Goal: Information Seeking & Learning: Get advice/opinions

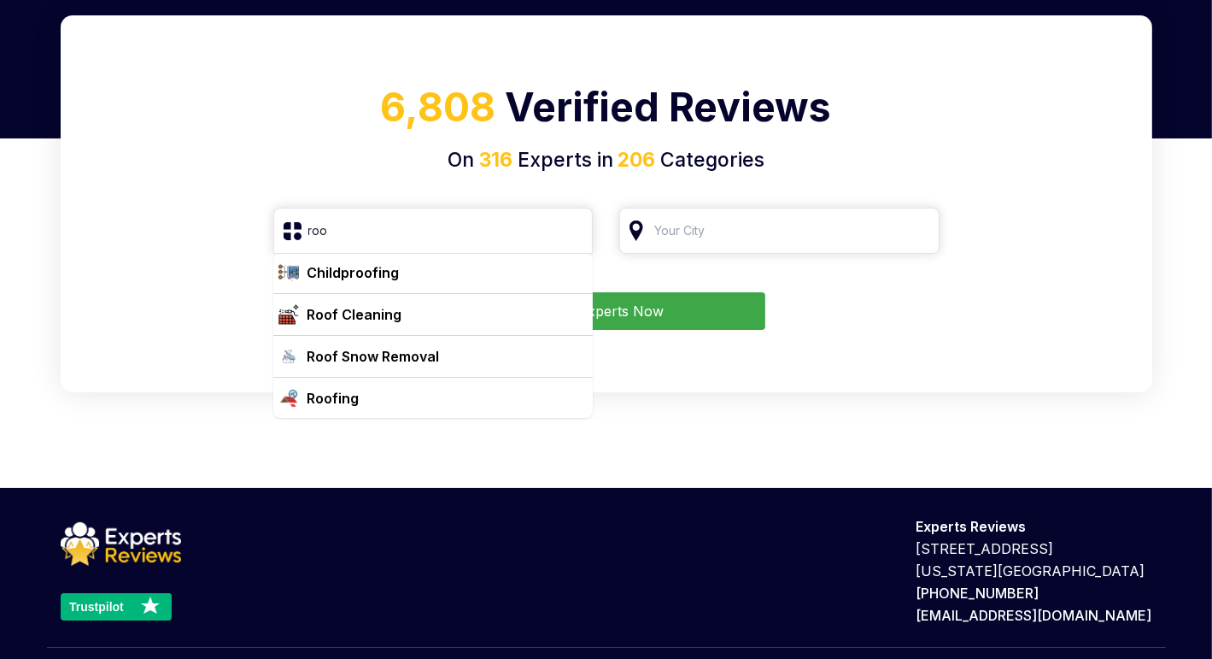
scroll to position [85, 0]
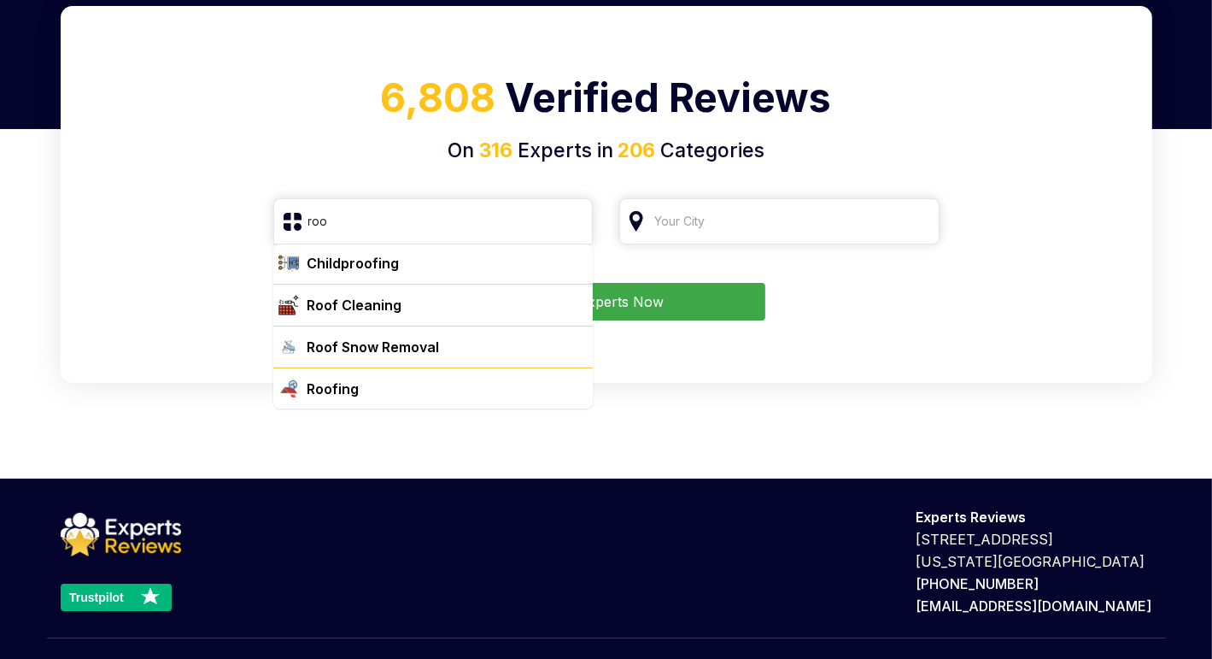
click at [407, 390] on div "Roofing" at bounding box center [444, 388] width 286 height 20
type input "Roofing"
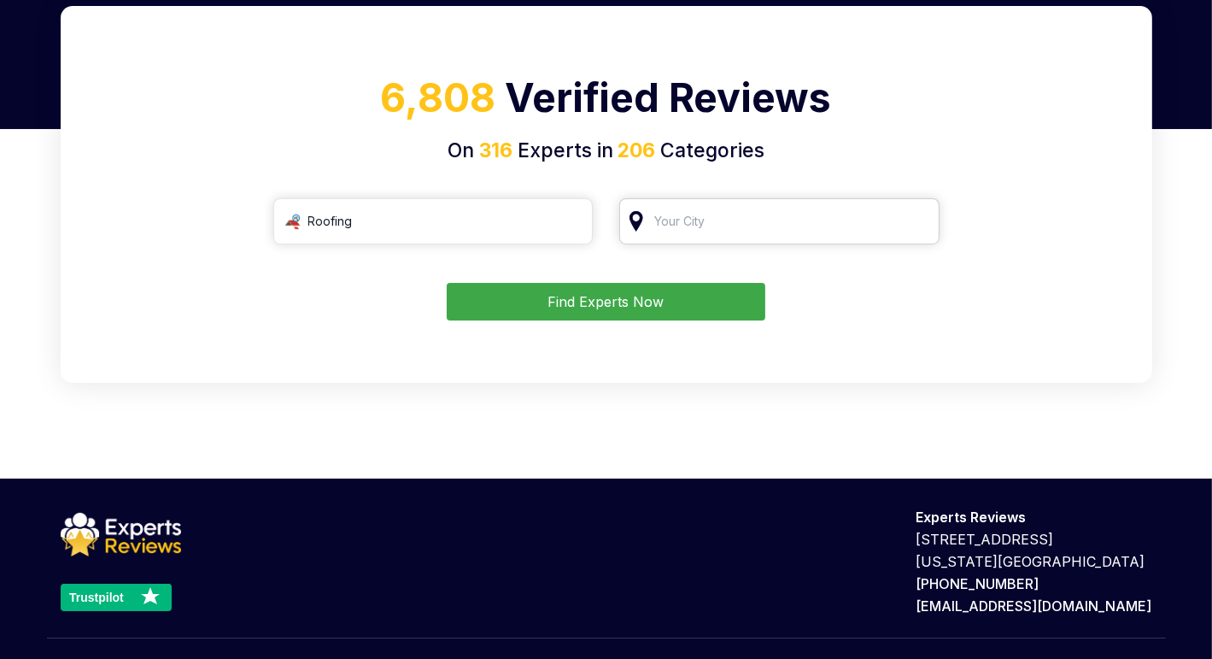
click at [736, 226] on input "search" at bounding box center [779, 221] width 320 height 46
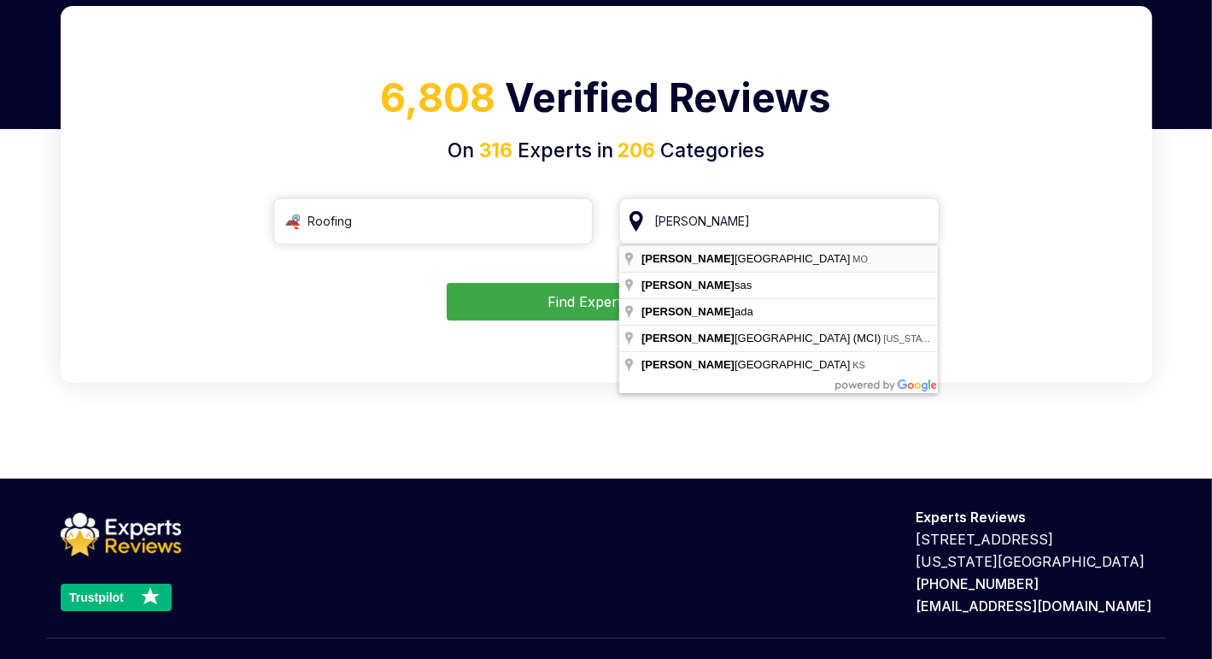
type input "[US_STATE][GEOGRAPHIC_DATA], [GEOGRAPHIC_DATA]"
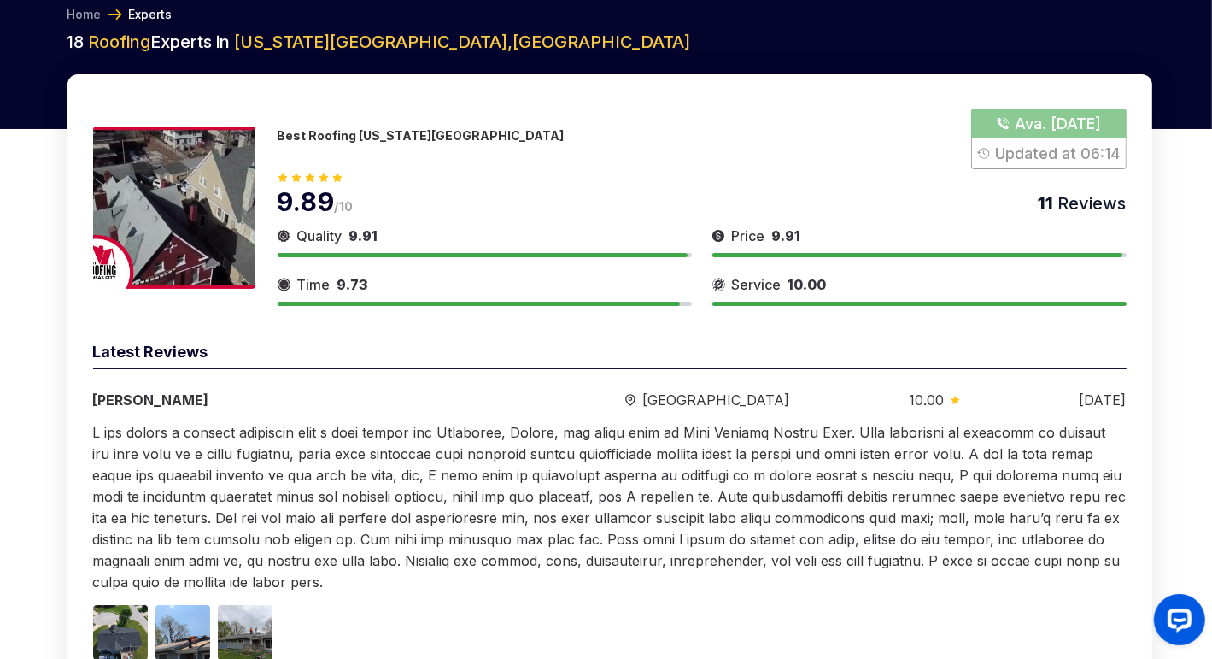
click at [372, 141] on p "Best Roofing [US_STATE][GEOGRAPHIC_DATA]" at bounding box center [421, 135] width 287 height 15
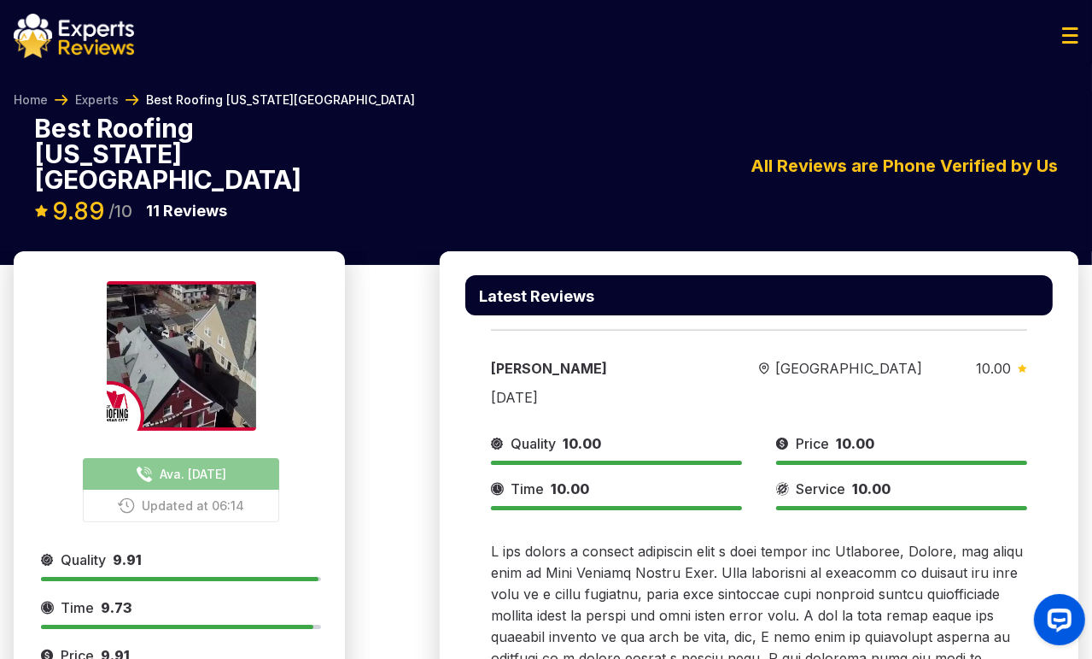
drag, startPoint x: 1055, startPoint y: 230, endPoint x: 895, endPoint y: 271, distance: 164.9
click at [106, 102] on link "Experts" at bounding box center [97, 99] width 44 height 17
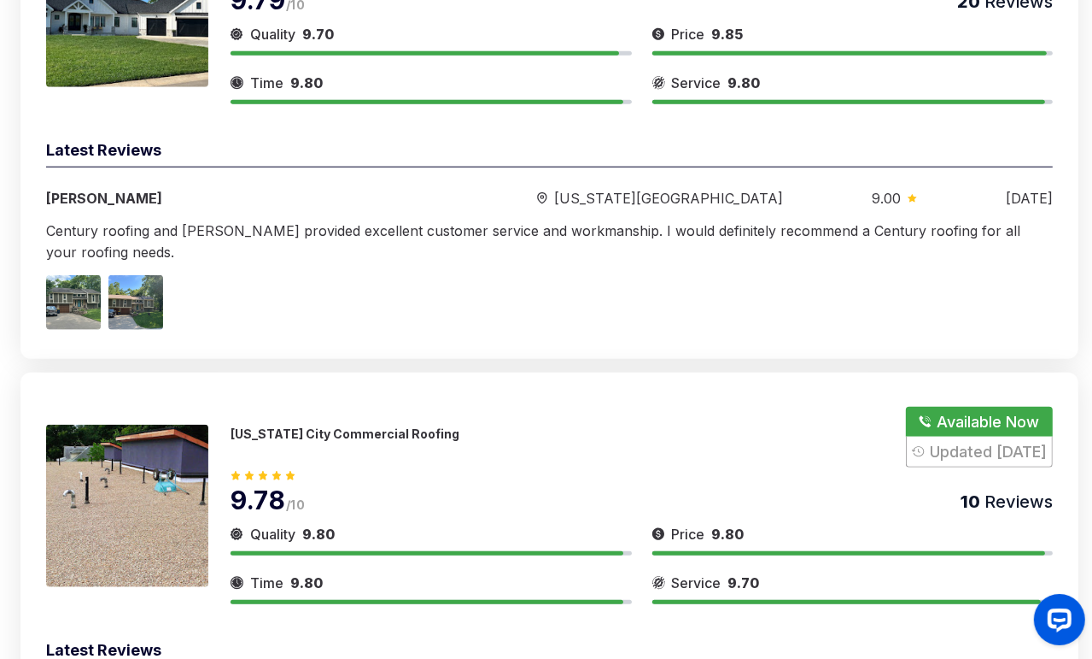
scroll to position [1452, 0]
